Goal: Information Seeking & Learning: Find specific fact

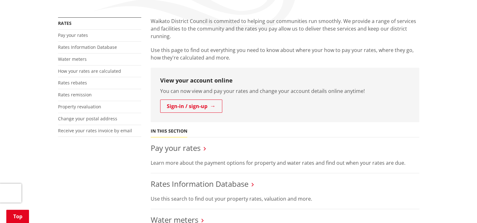
scroll to position [126, 0]
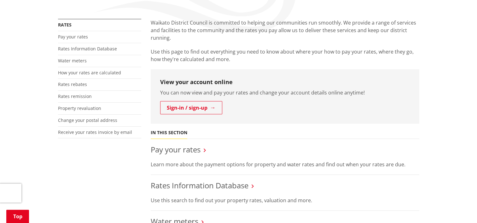
click at [220, 177] on li "Rates Information Database Use this search to find out your property rates, val…" at bounding box center [285, 193] width 269 height 36
click at [221, 184] on link "Rates Information Database" at bounding box center [200, 185] width 98 height 10
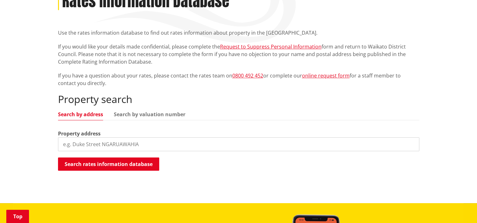
scroll to position [126, 0]
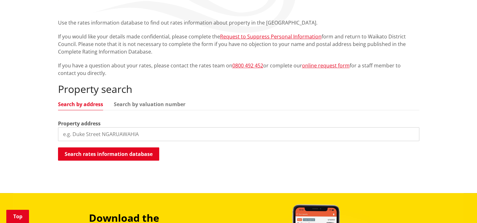
click at [106, 137] on input "search" at bounding box center [238, 134] width 361 height 14
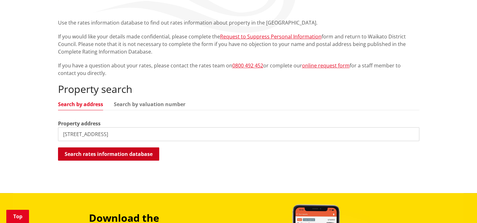
type input "1881 east coast road"
drag, startPoint x: 140, startPoint y: 160, endPoint x: 140, endPoint y: 156, distance: 3.5
click at [140, 157] on button "Search rates information database" at bounding box center [108, 154] width 101 height 13
